Goal: Task Accomplishment & Management: Complete application form

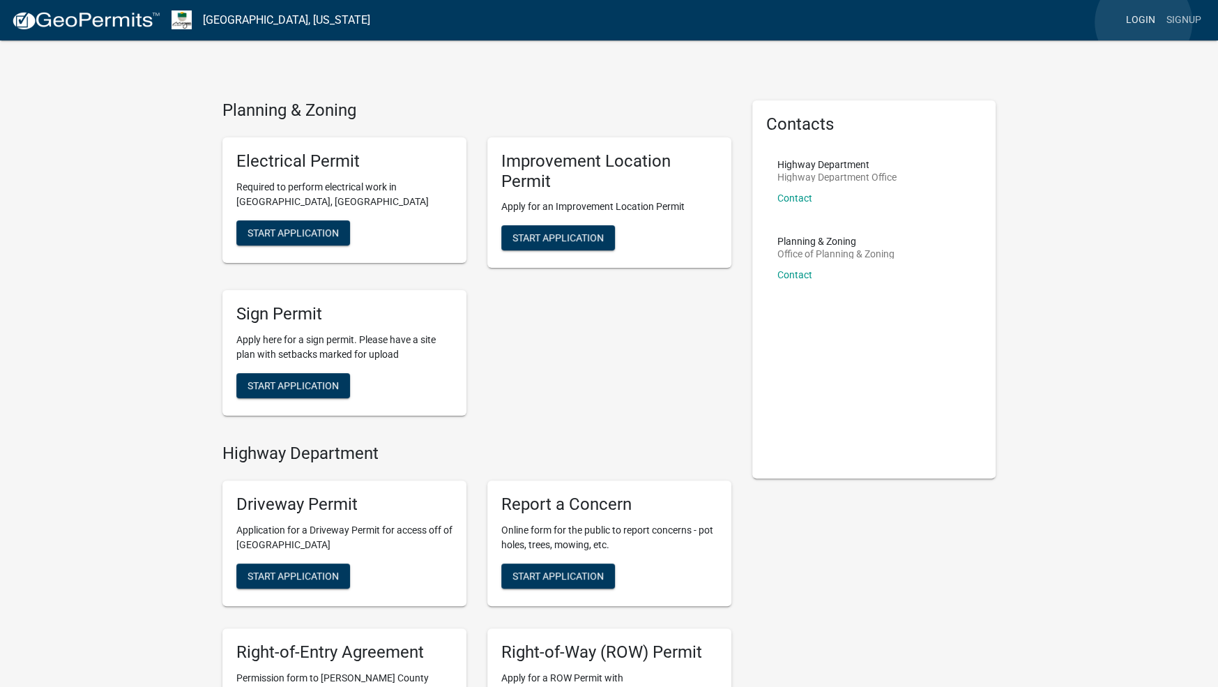
click at [875, 22] on link "Login" at bounding box center [1140, 20] width 40 height 26
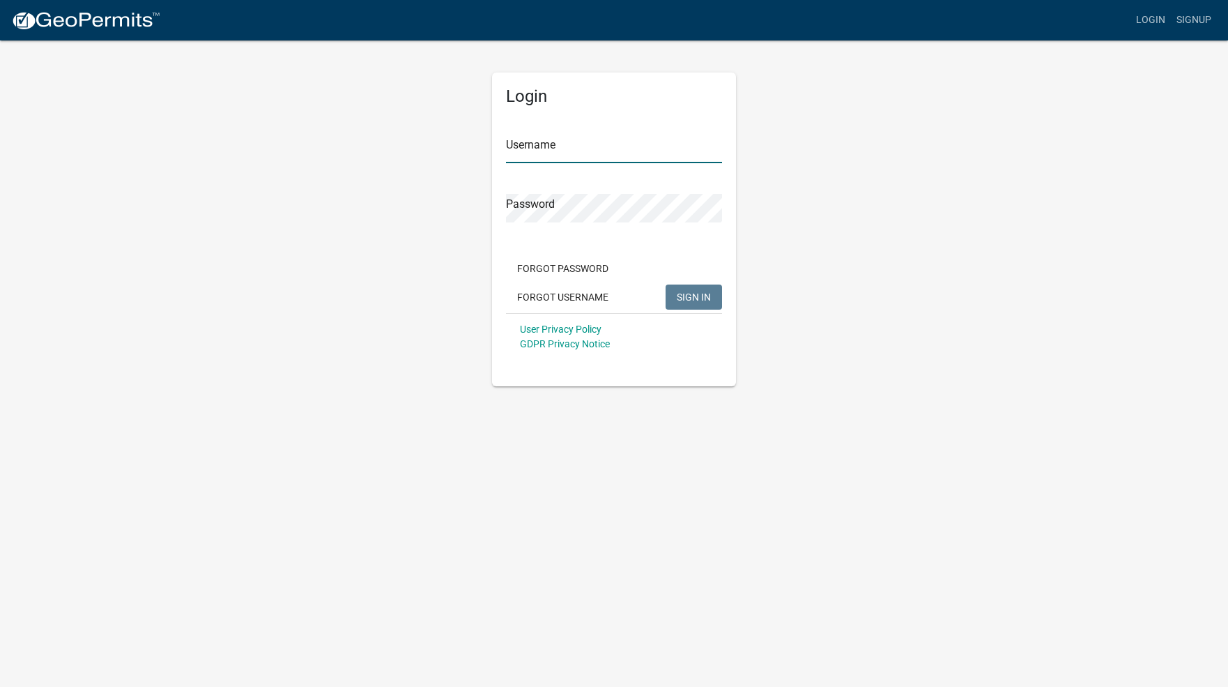
type input "[PERSON_NAME]"
click at [689, 289] on button "SIGN IN" at bounding box center [694, 296] width 56 height 25
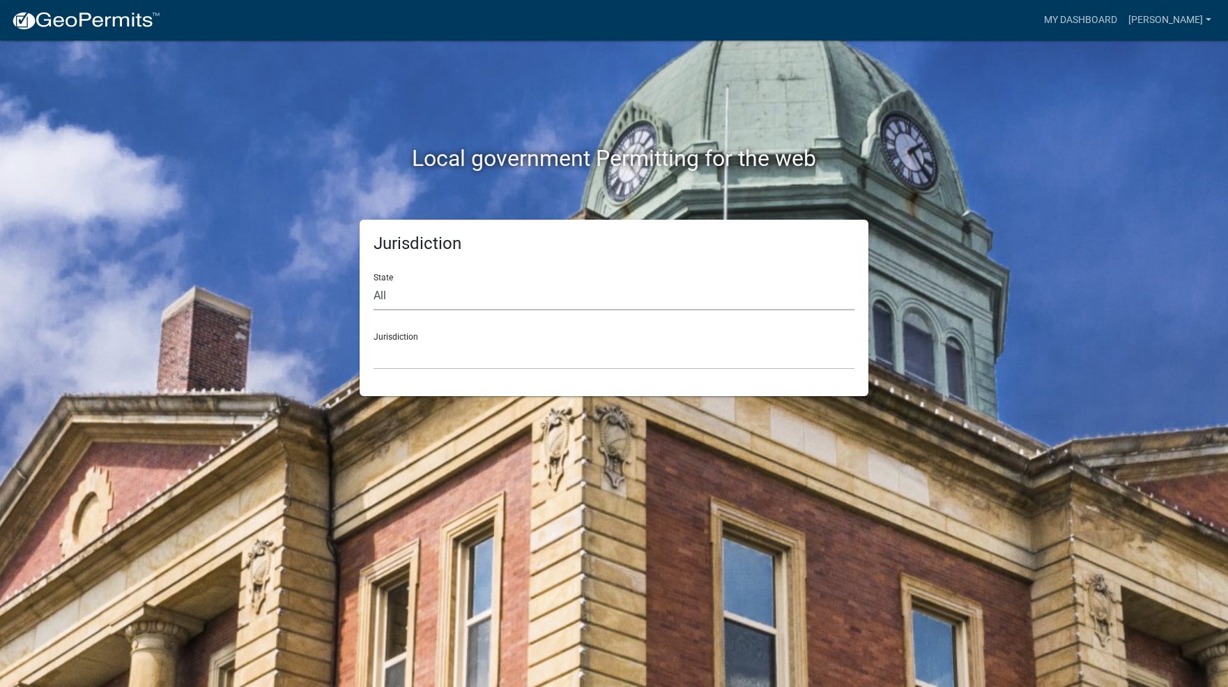
click at [384, 291] on select "All [US_STATE] [US_STATE] [US_STATE] [US_STATE] [US_STATE] [US_STATE] [US_STATE…" at bounding box center [614, 296] width 481 height 29
select select "[US_STATE]"
click at [374, 282] on select "All [US_STATE] [US_STATE] [US_STATE] [US_STATE] [US_STATE] [US_STATE] [US_STATE…" at bounding box center [614, 296] width 481 height 29
click at [410, 342] on select "City of [GEOGRAPHIC_DATA], [US_STATE] City of [GEOGRAPHIC_DATA], [US_STATE] Cit…" at bounding box center [614, 355] width 481 height 29
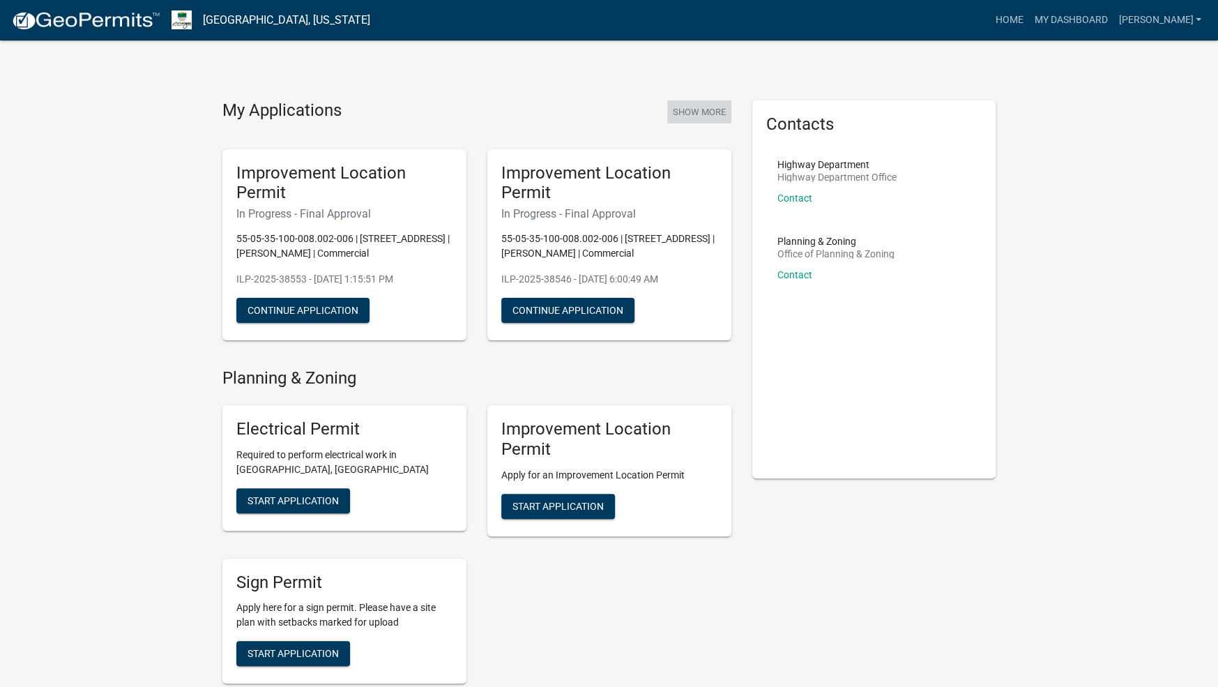
click at [695, 106] on button "Show More" at bounding box center [699, 111] width 64 height 23
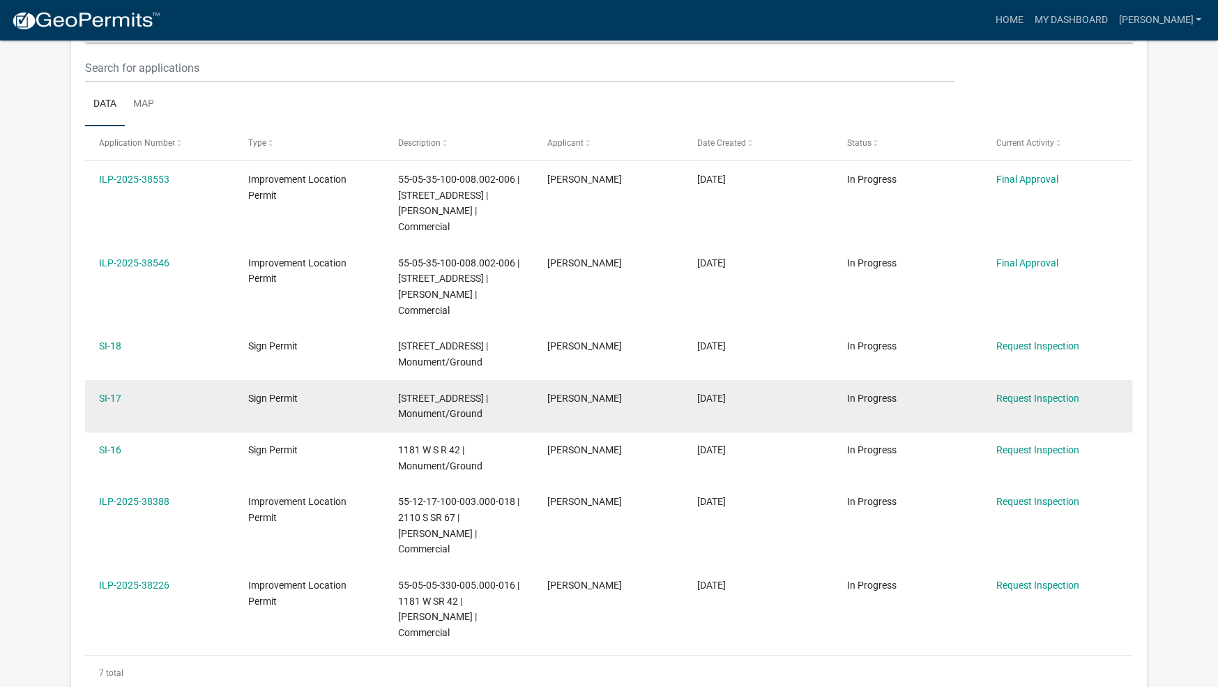
scroll to position [185, 0]
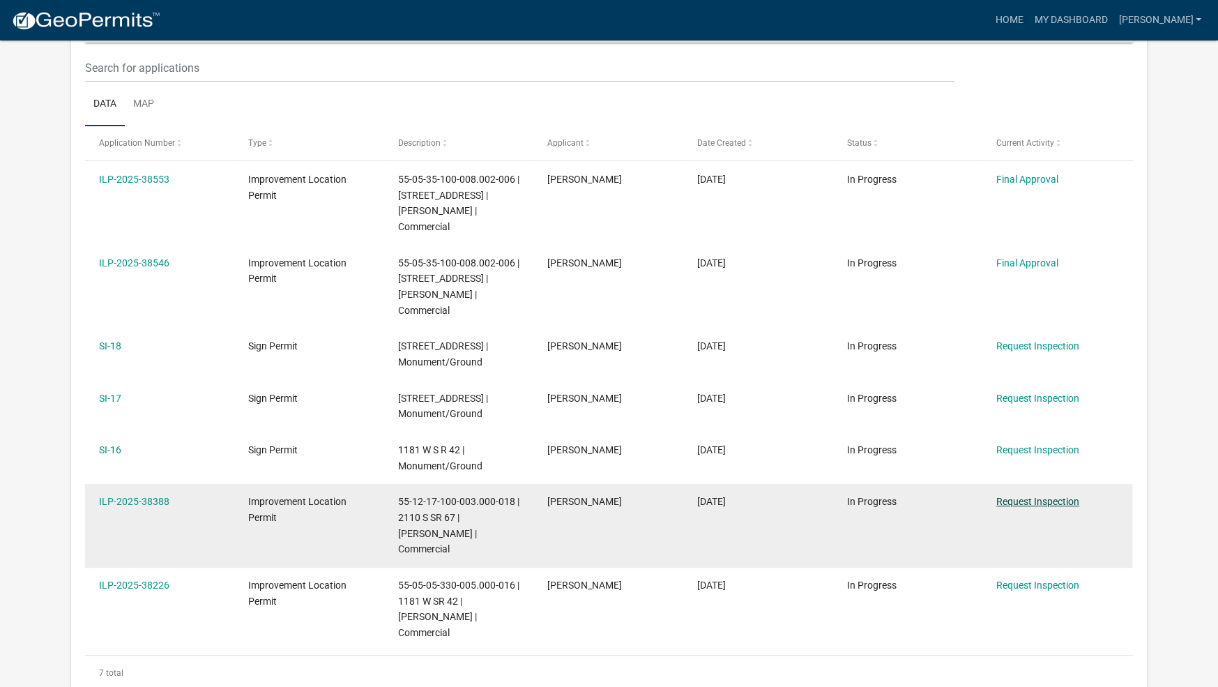
click at [875, 496] on link "Request Inspection" at bounding box center [1037, 501] width 83 height 11
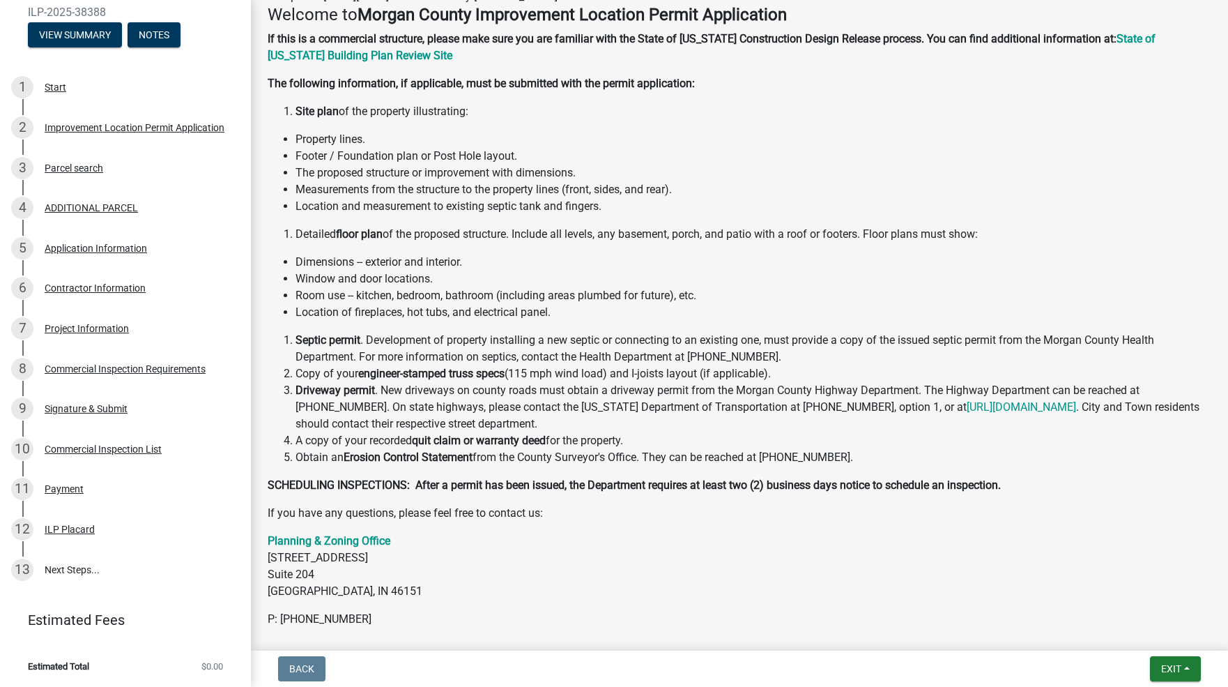
scroll to position [209, 0]
